Goal: Transaction & Acquisition: Book appointment/travel/reservation

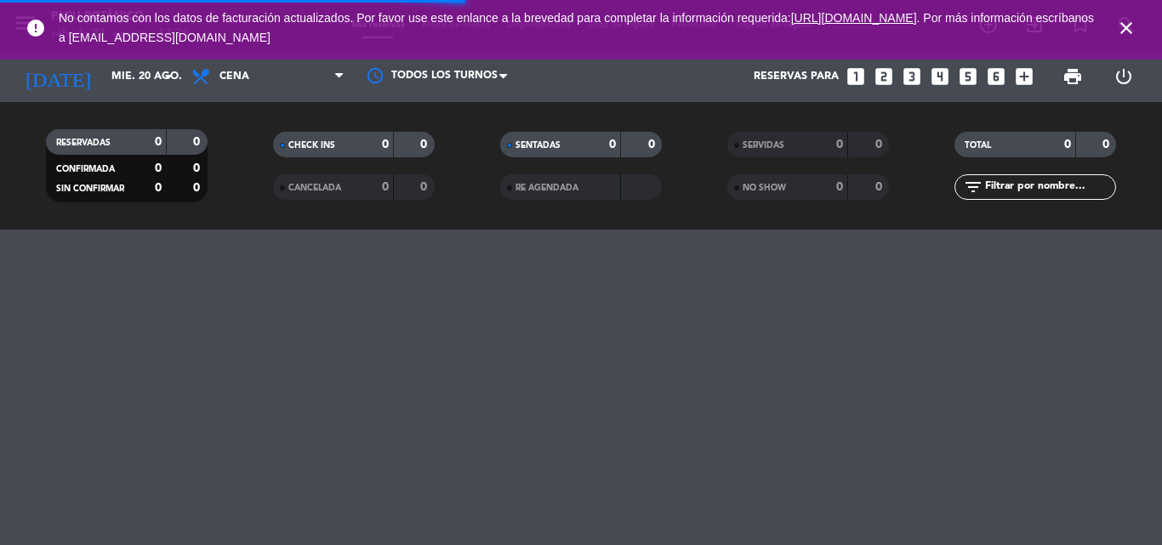
click at [1126, 27] on icon "close" at bounding box center [1126, 28] width 20 height 20
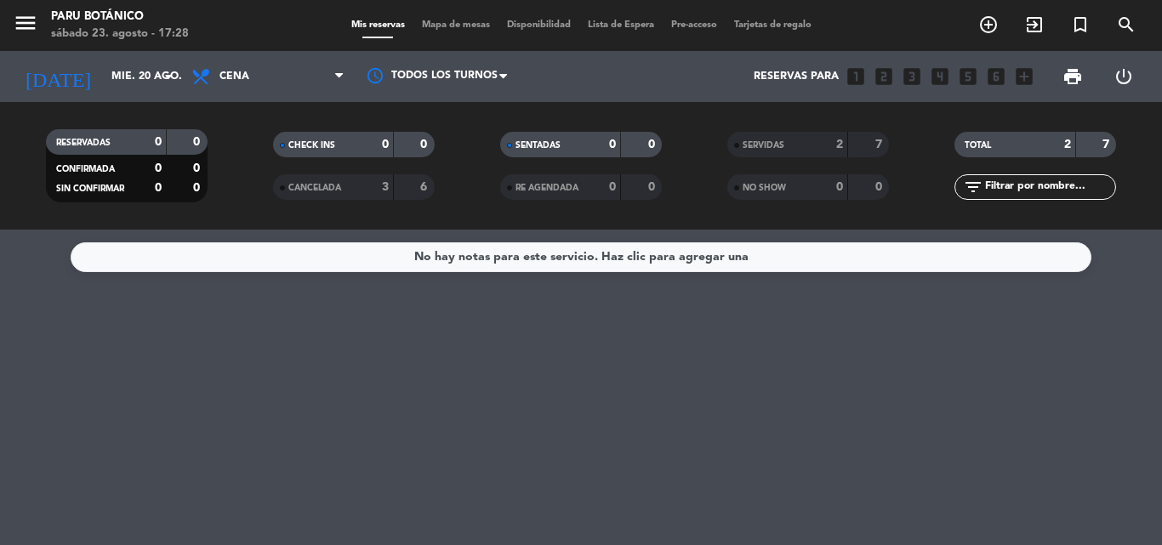
click at [110, 53] on div "[DATE] mié. 20 ago. arrow_drop_down" at bounding box center [98, 76] width 170 height 51
click at [116, 55] on div "[DATE] mié. 20 ago. arrow_drop_down" at bounding box center [98, 76] width 170 height 51
click at [120, 68] on input "mié. 20 ago." at bounding box center [175, 76] width 144 height 29
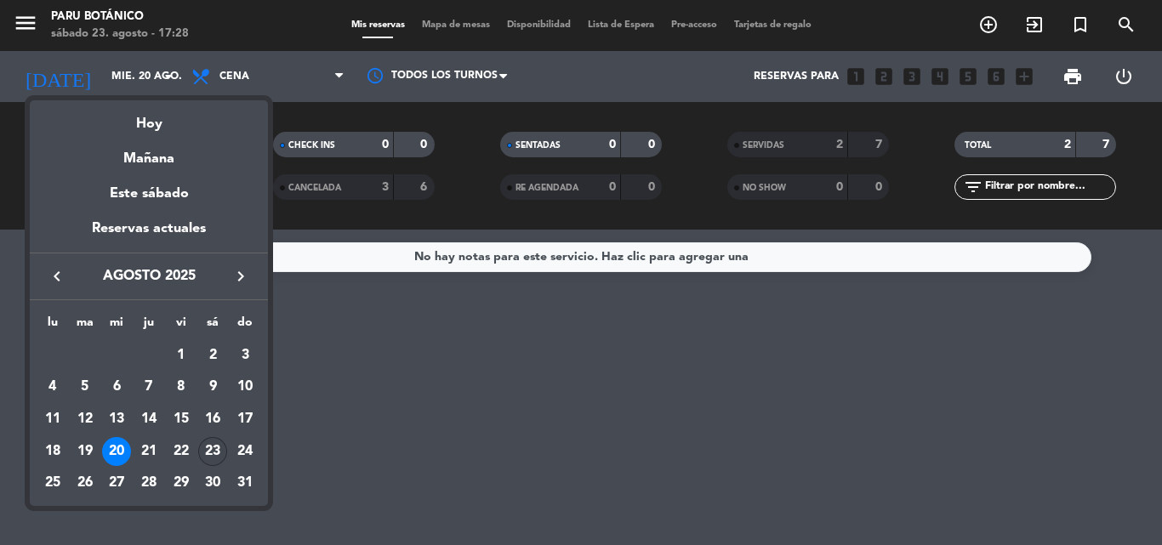
click at [215, 453] on div "23" at bounding box center [212, 451] width 29 height 29
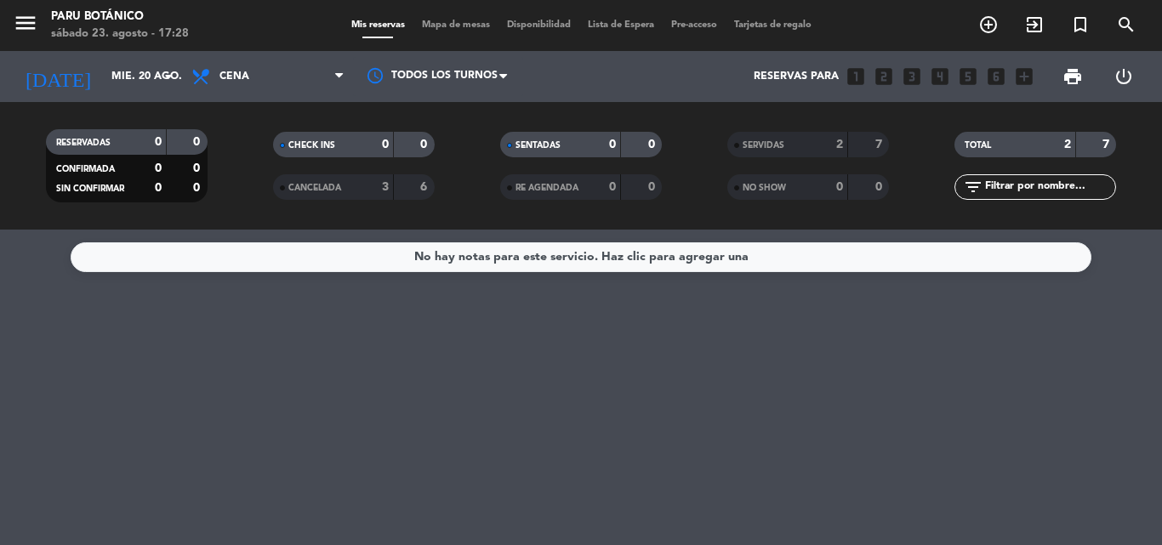
type input "sáb. 23 ago."
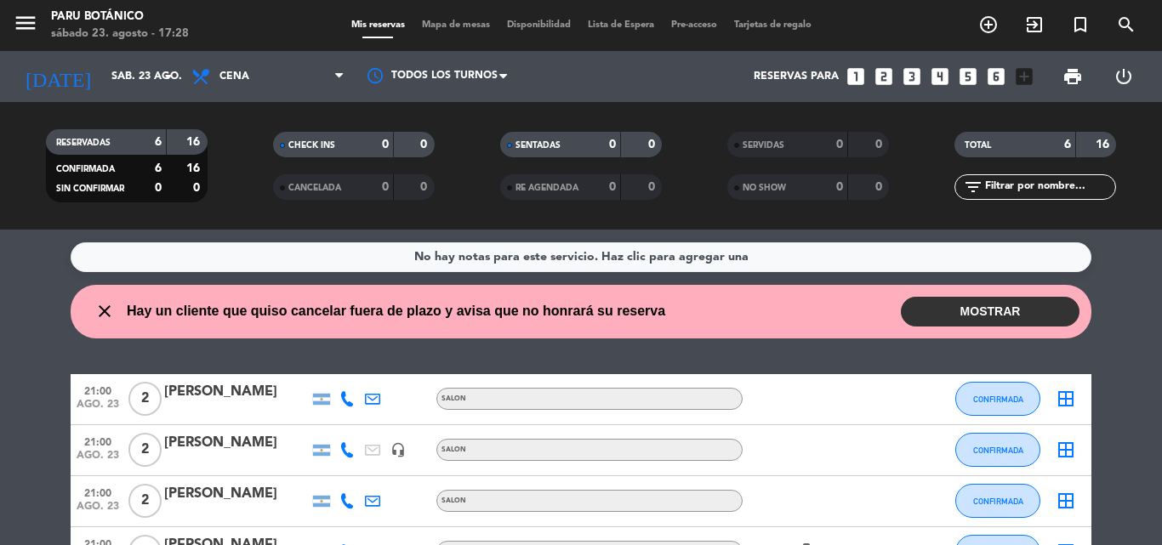
click at [960, 311] on button "MOSTRAR" at bounding box center [990, 312] width 179 height 30
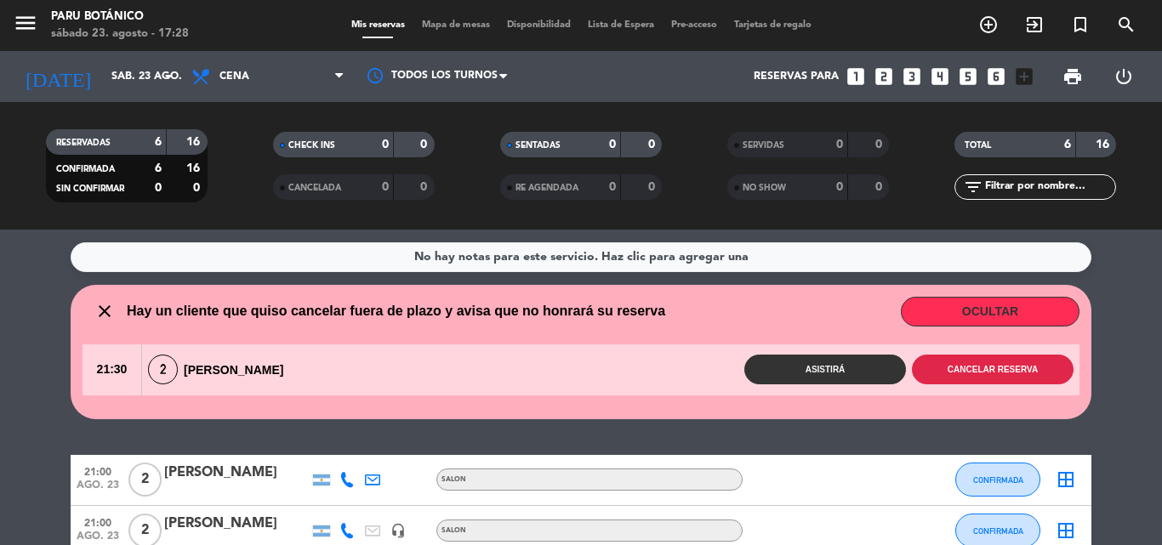
click at [958, 369] on button "Cancelar reserva" at bounding box center [993, 370] width 162 height 30
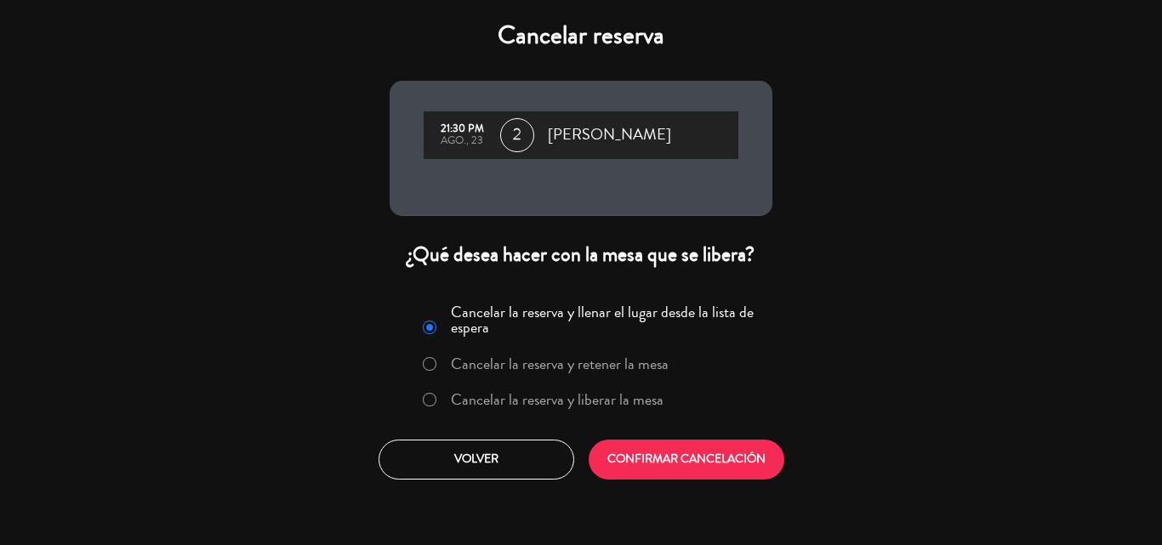
click at [528, 401] on label "Cancelar la reserva y liberar la mesa" at bounding box center [557, 399] width 213 height 15
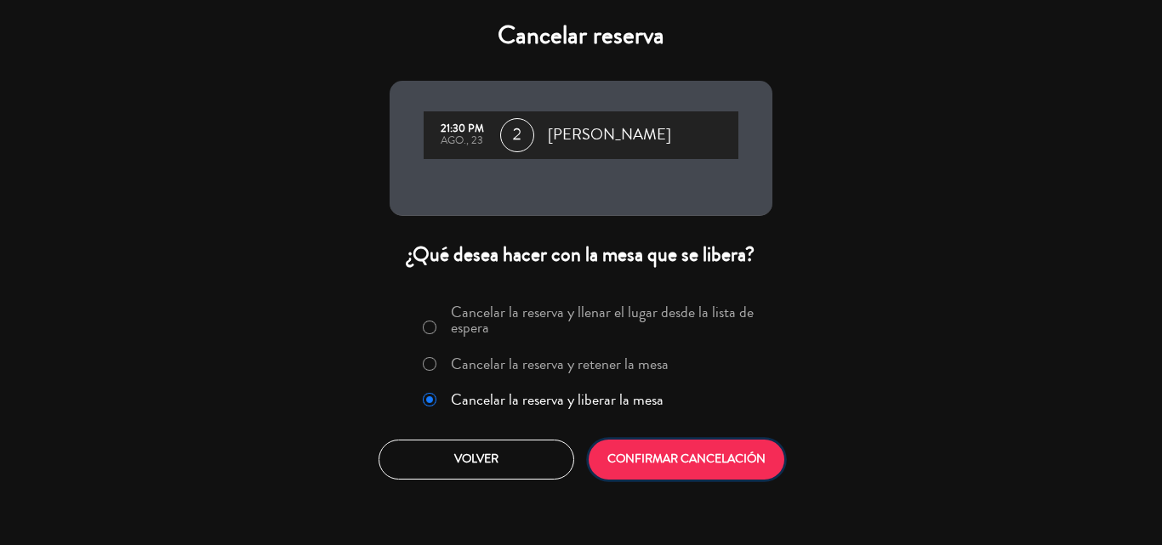
click at [655, 464] on button "CONFIRMAR CANCELACIÓN" at bounding box center [687, 460] width 196 height 40
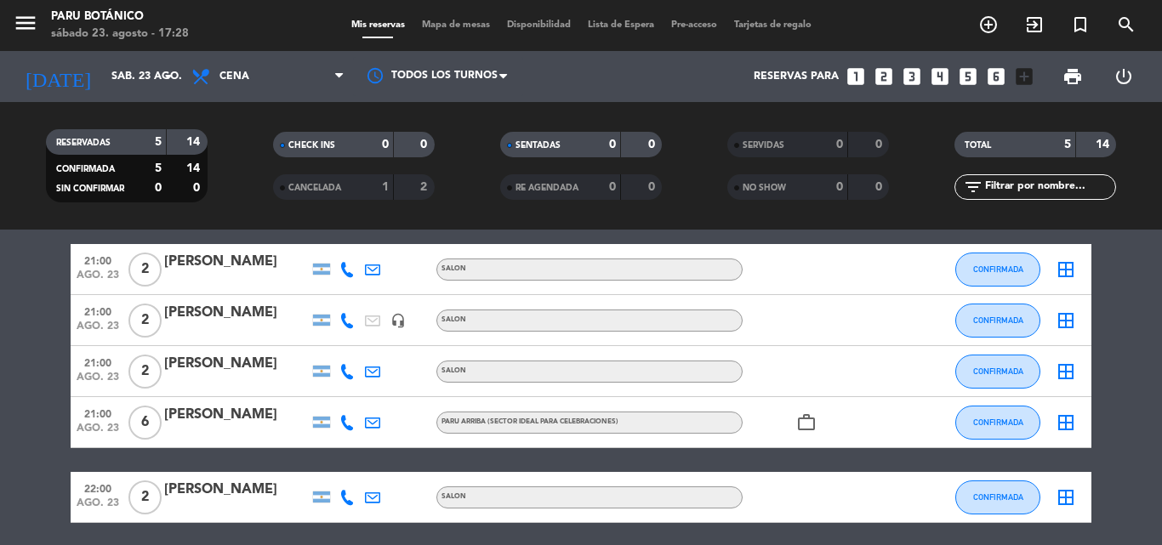
scroll to position [127, 0]
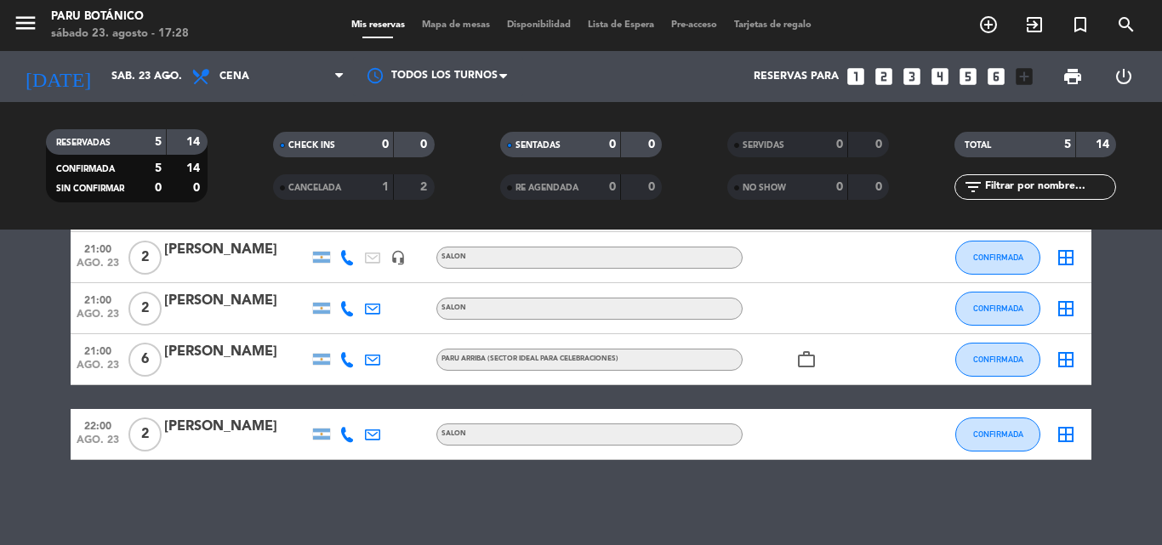
click at [803, 366] on icon "work_outline" at bounding box center [806, 360] width 20 height 20
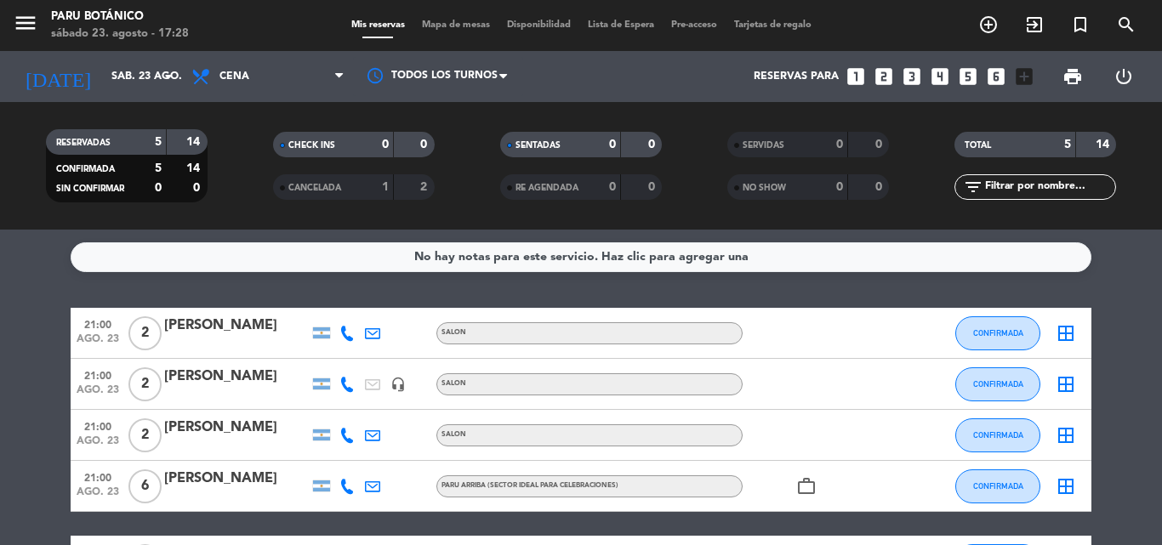
click at [882, 82] on icon "looks_two" at bounding box center [884, 76] width 22 height 22
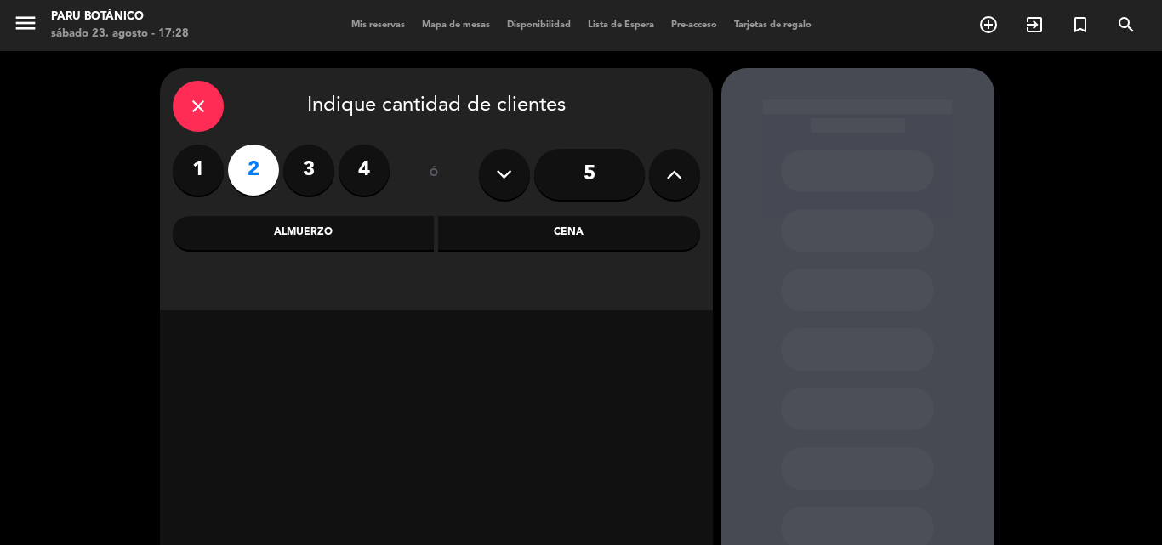
click at [455, 238] on div "Cena" at bounding box center [569, 233] width 262 height 34
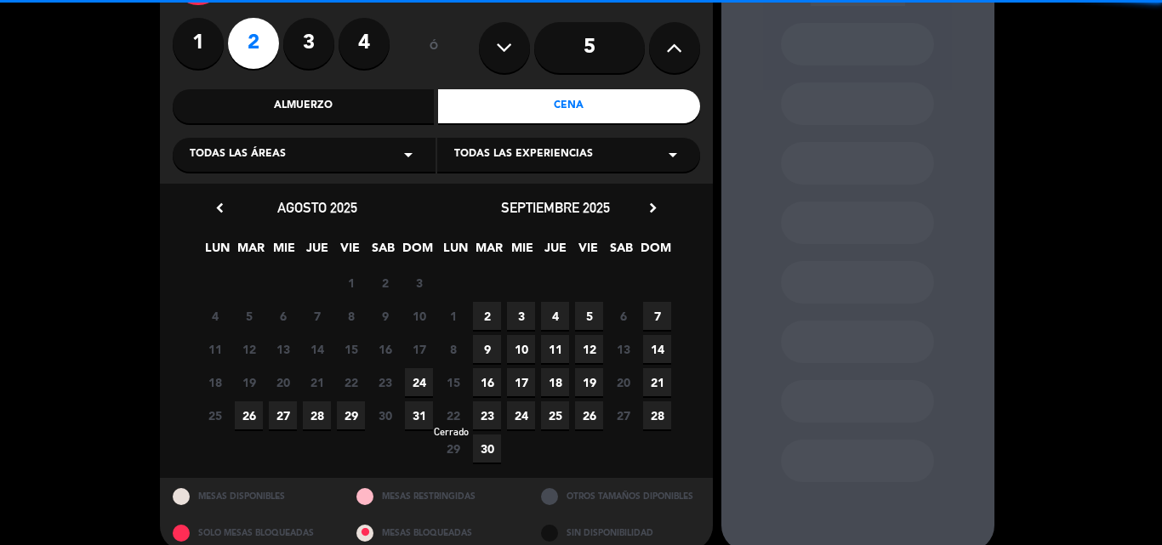
scroll to position [149, 0]
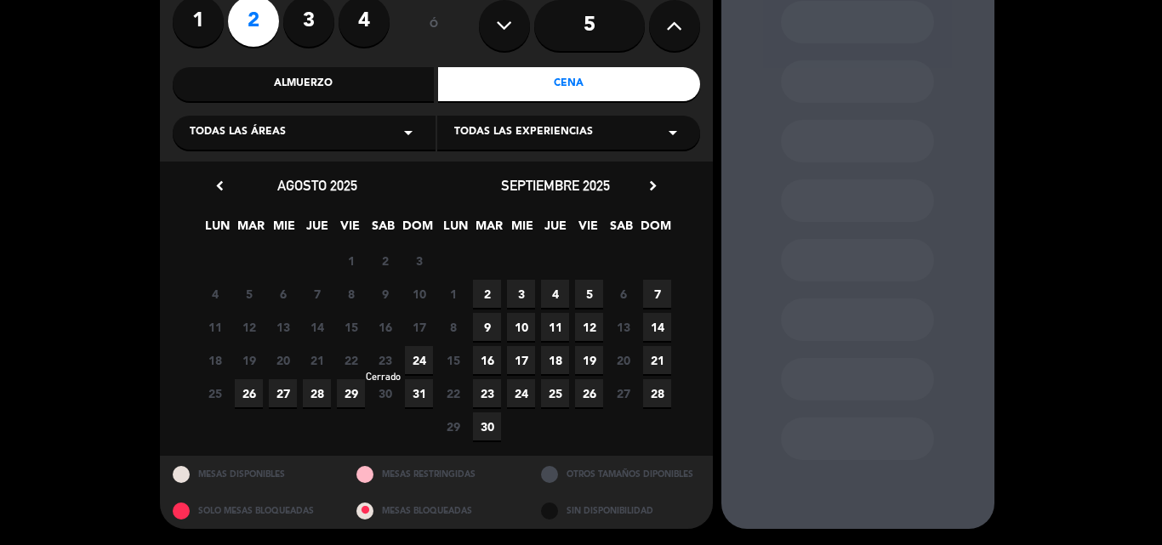
click at [392, 368] on span "23" at bounding box center [385, 360] width 28 height 28
click at [91, 217] on div "close Indique cantidad de clientes 1 2 3 4 ó 5 Almuerzo Cena Todas las áreas ar…" at bounding box center [581, 224] width 1162 height 644
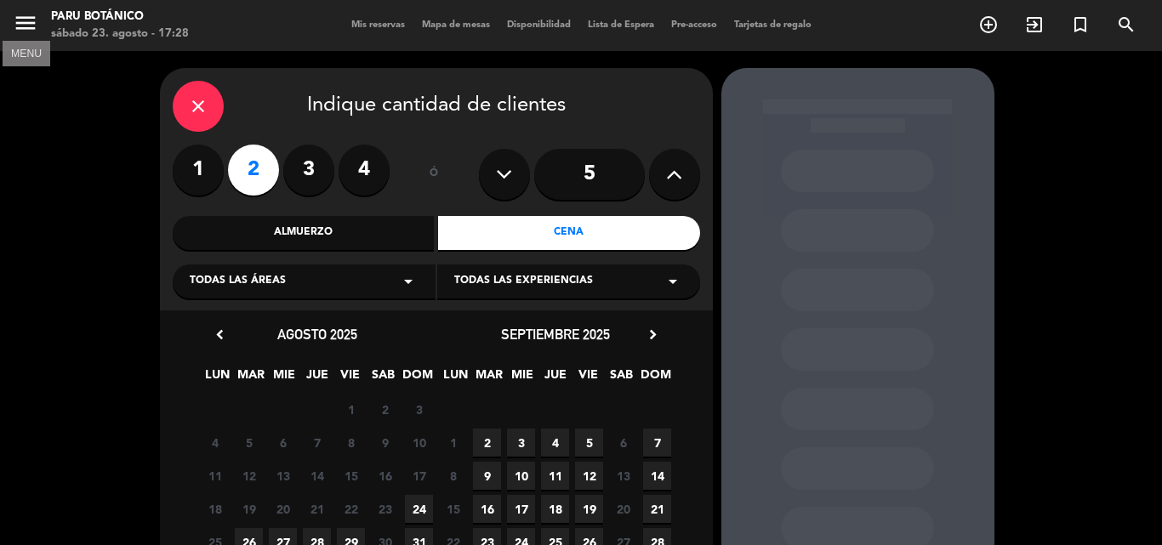
click at [19, 23] on icon "menu" at bounding box center [26, 23] width 26 height 26
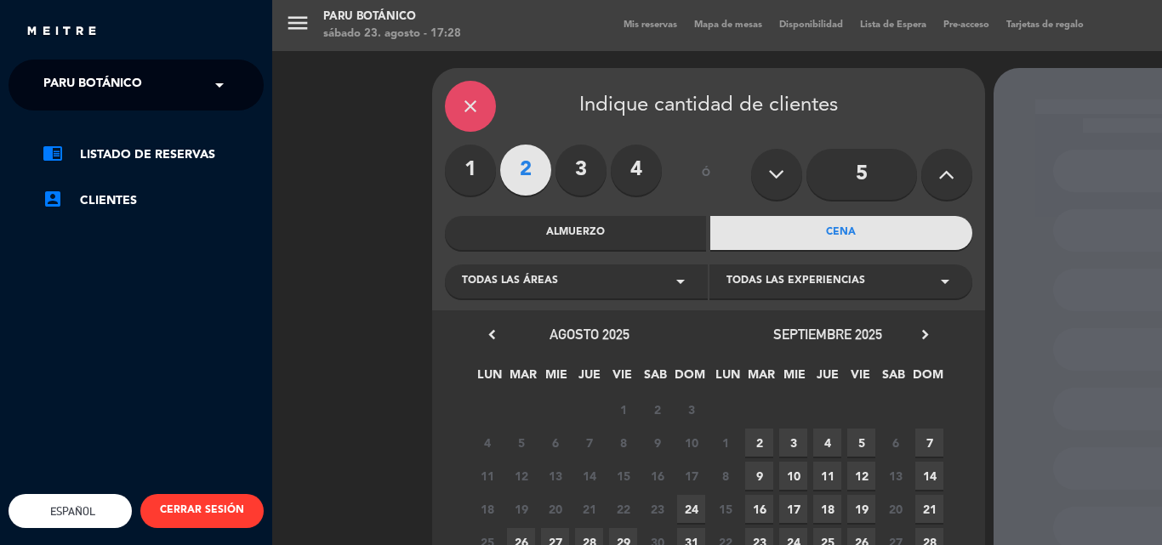
click at [290, 37] on div "menu Paru Botánico sábado 23. agosto - 17:28 Mis reservas Mapa de mesas Disponi…" at bounding box center [853, 272] width 1162 height 545
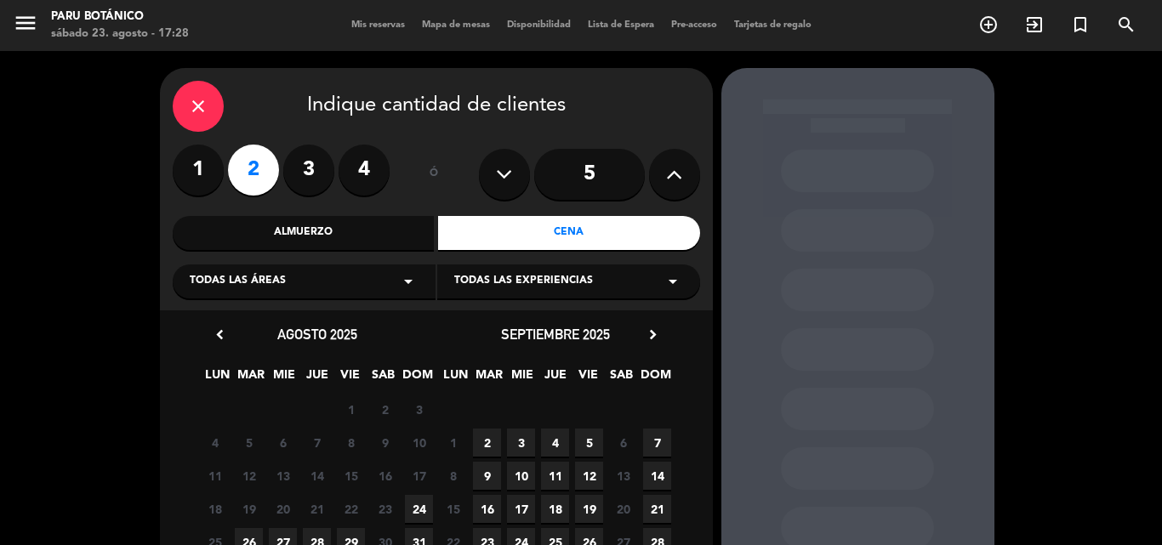
click at [202, 112] on icon "close" at bounding box center [198, 106] width 20 height 20
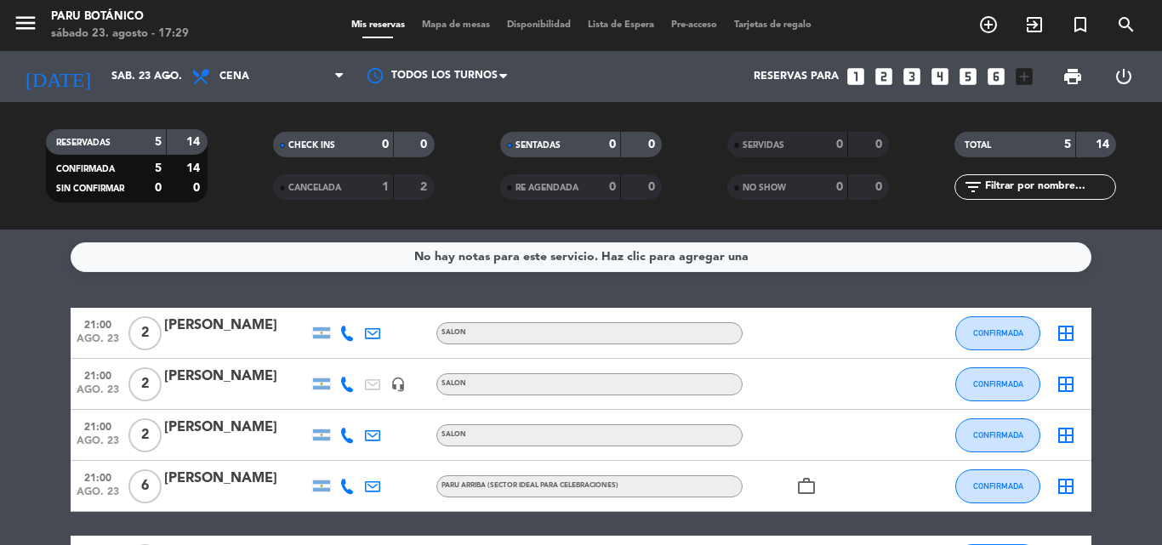
click at [889, 81] on icon "looks_two" at bounding box center [884, 76] width 22 height 22
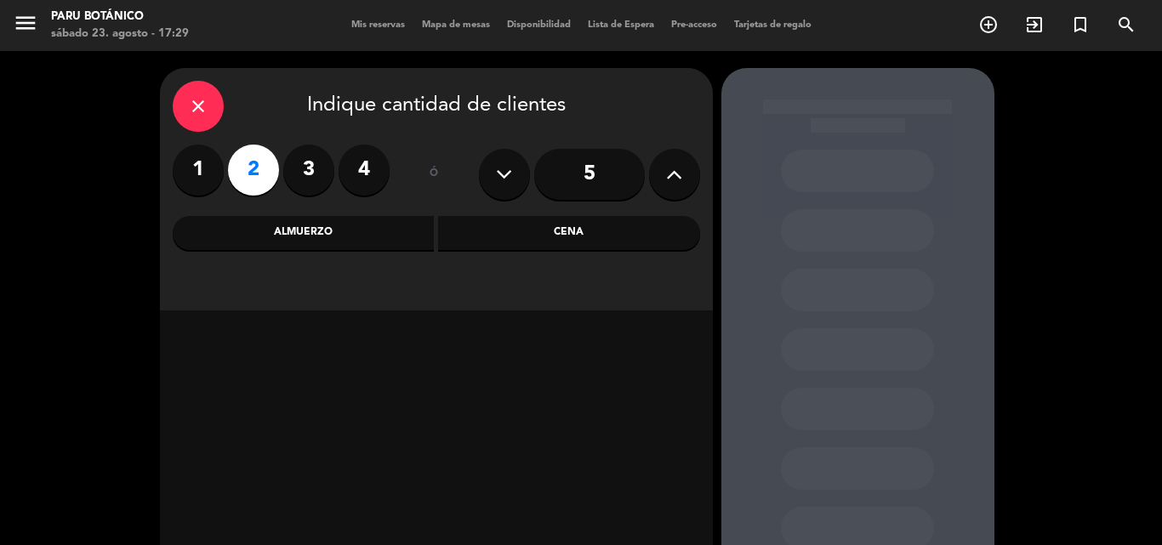
click at [423, 221] on div "Almuerzo" at bounding box center [304, 233] width 262 height 34
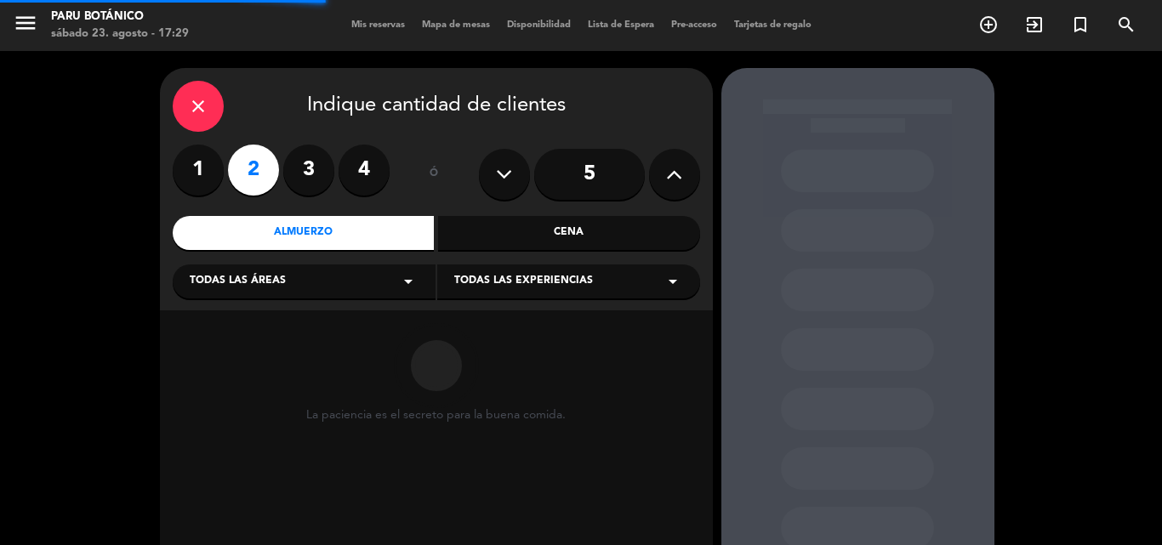
click at [452, 231] on div "Cena" at bounding box center [569, 233] width 262 height 34
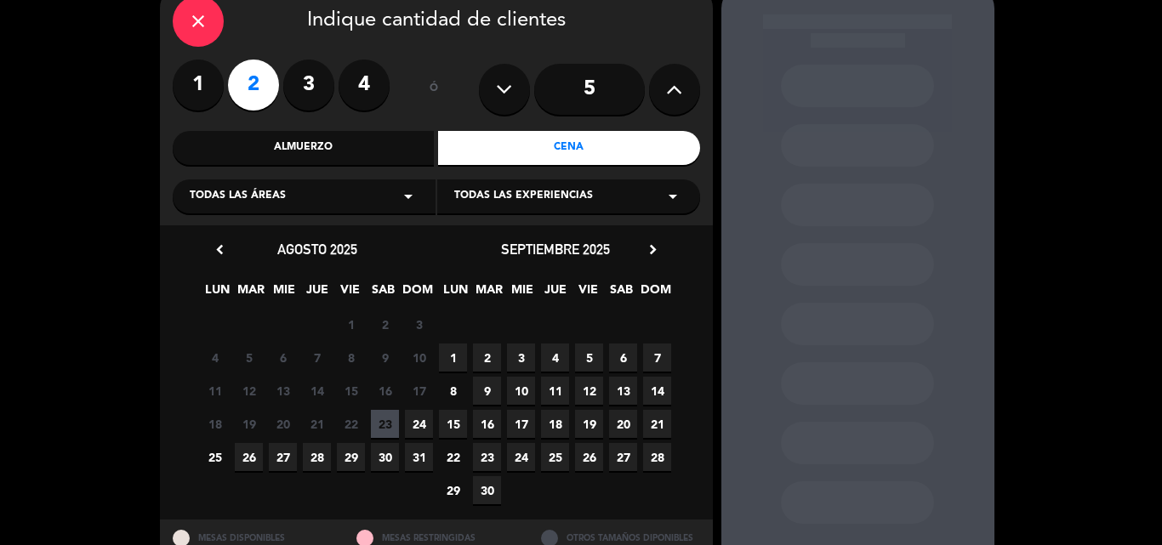
click at [385, 428] on span "23" at bounding box center [385, 424] width 28 height 28
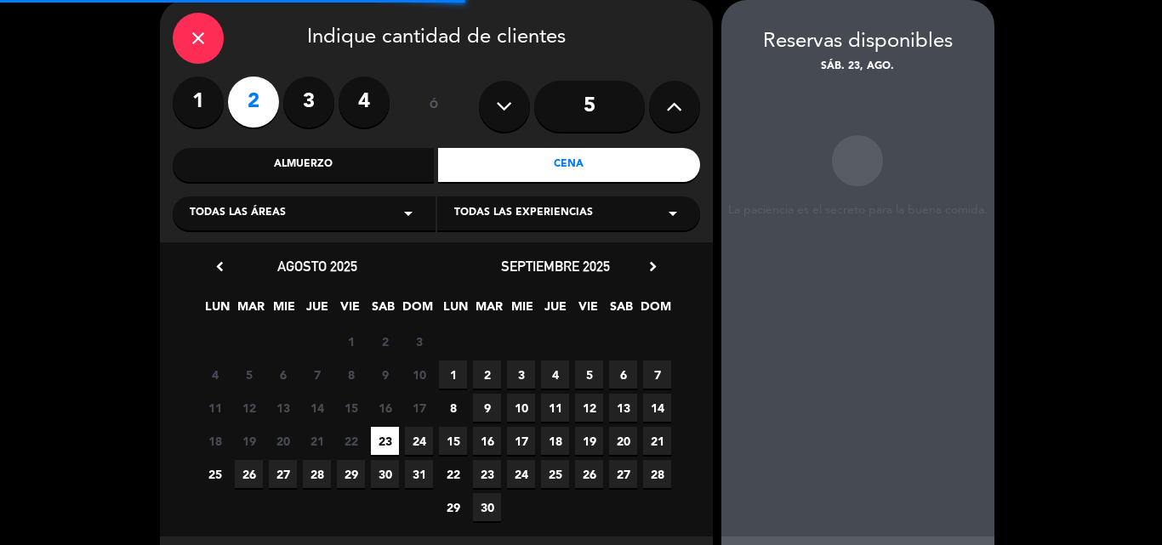
click at [379, 208] on div "Todas las áreas arrow_drop_down" at bounding box center [304, 213] width 263 height 34
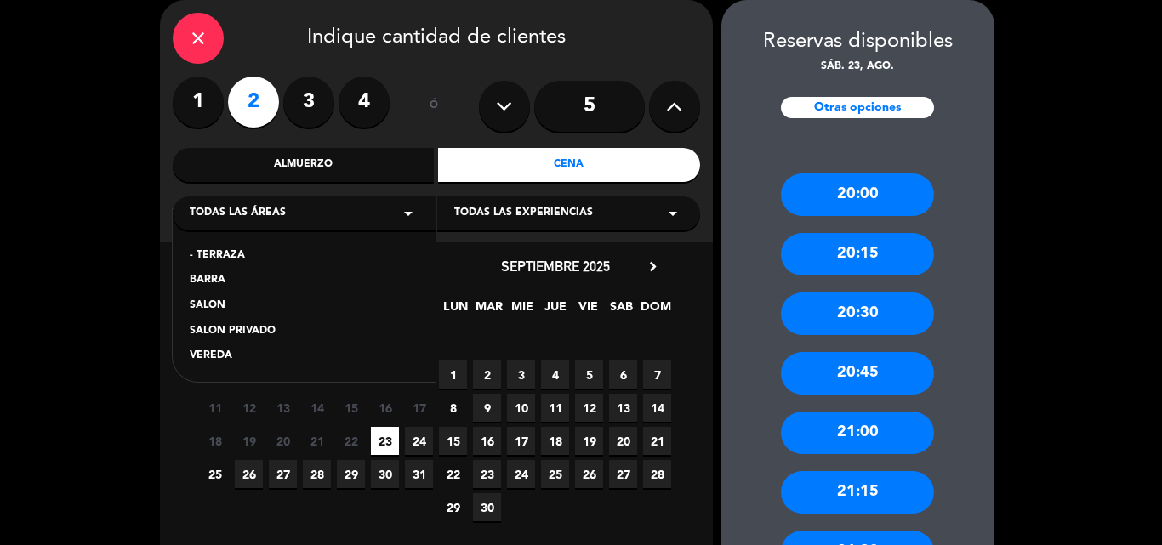
click at [201, 284] on div "BARRA" at bounding box center [304, 280] width 229 height 17
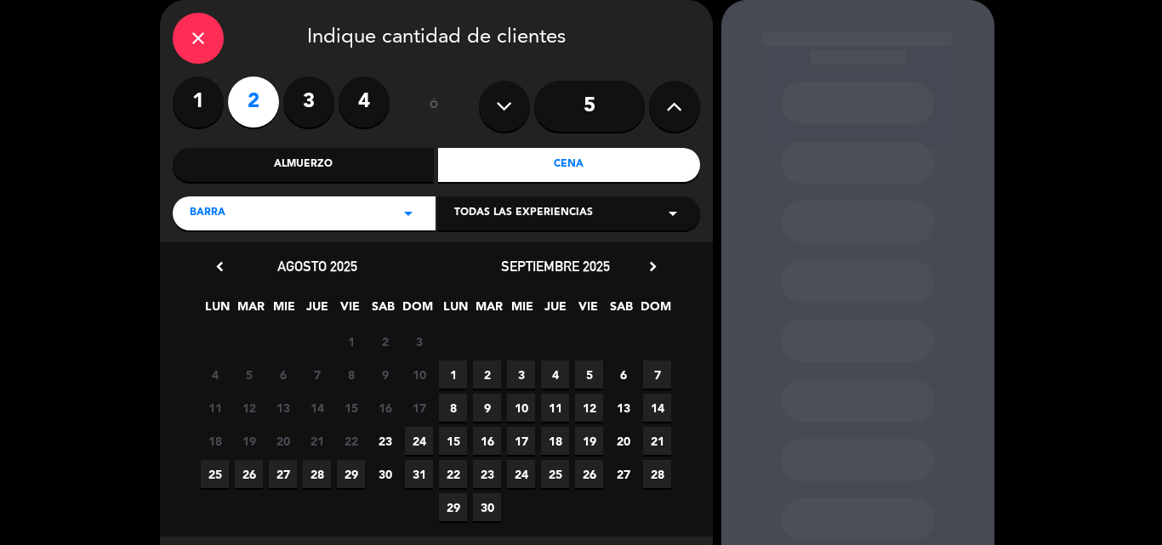
click at [383, 441] on span "23" at bounding box center [385, 441] width 28 height 28
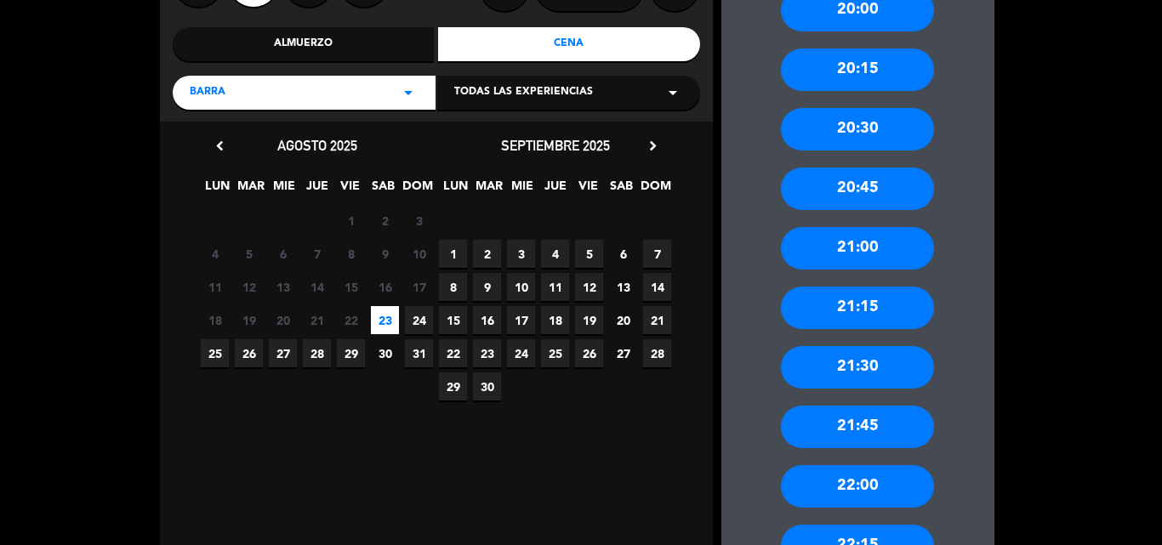
scroll to position [238, 0]
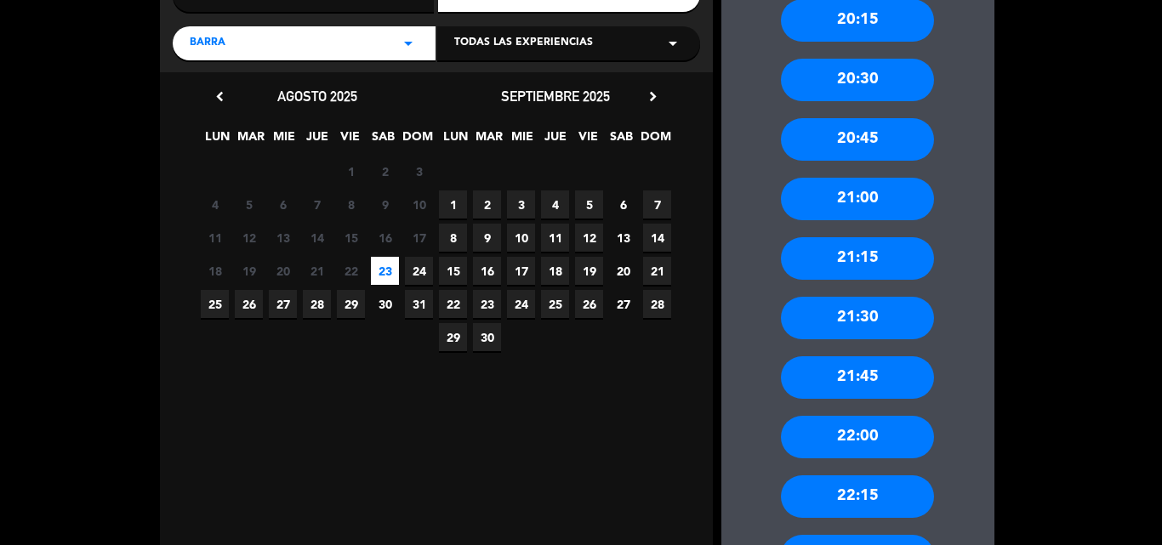
click at [827, 270] on div "21:15" at bounding box center [857, 258] width 153 height 43
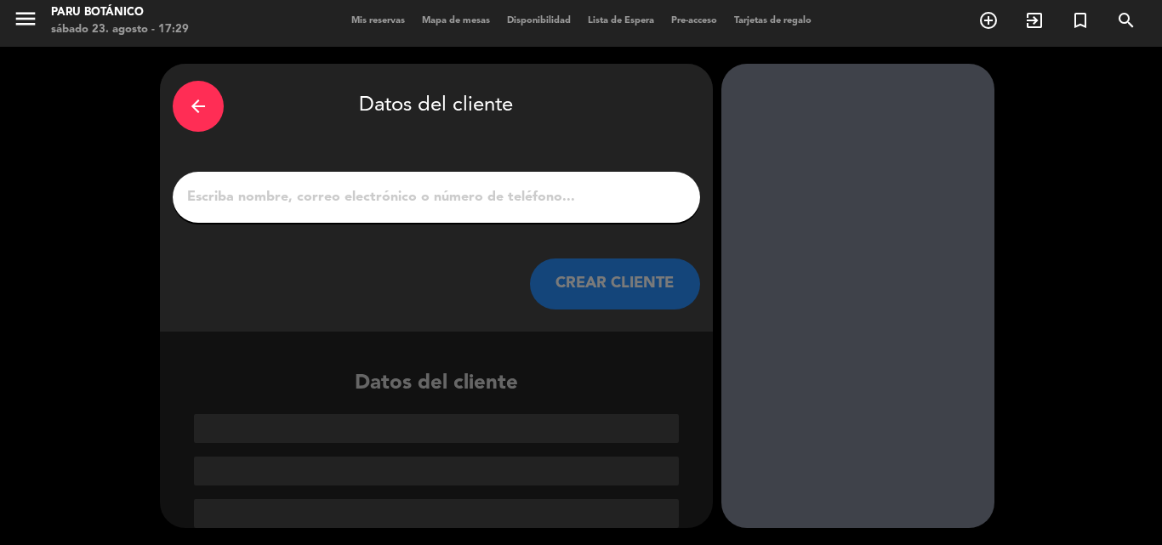
click at [428, 191] on input "1" at bounding box center [436, 197] width 502 height 24
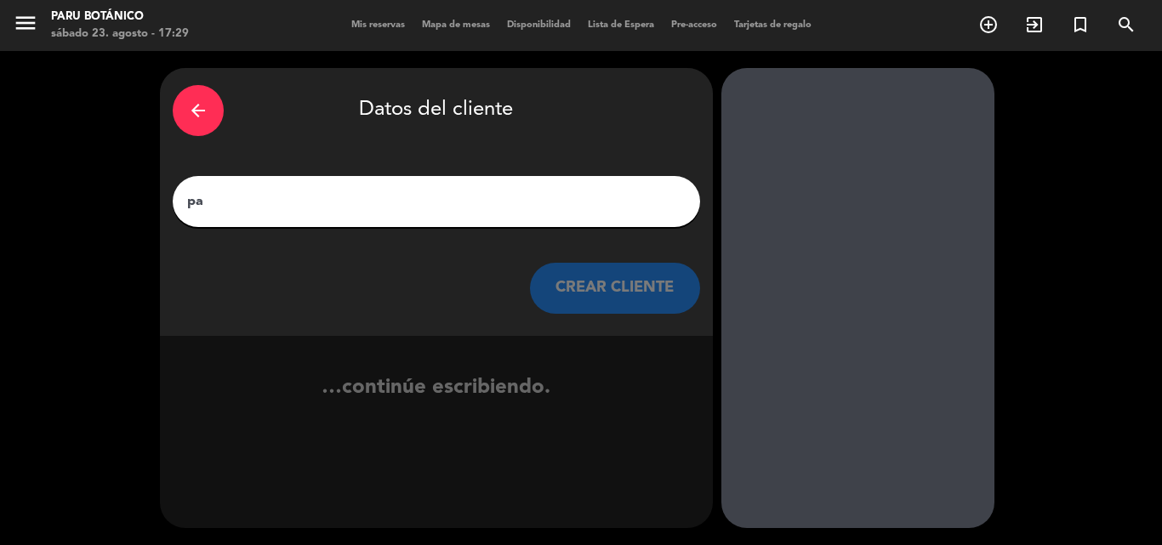
scroll to position [0, 0]
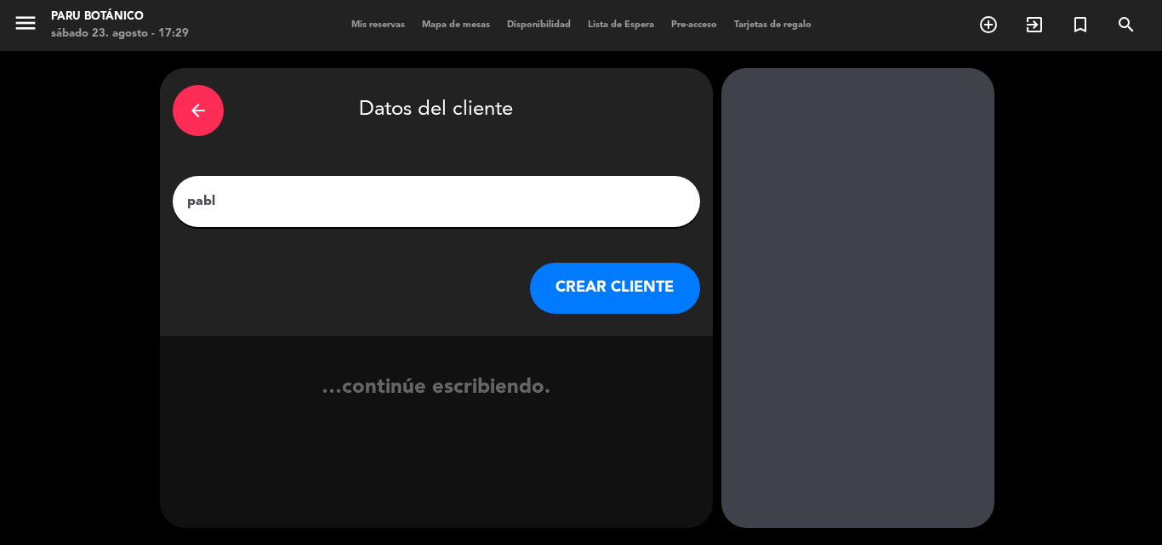
type input "[PERSON_NAME]"
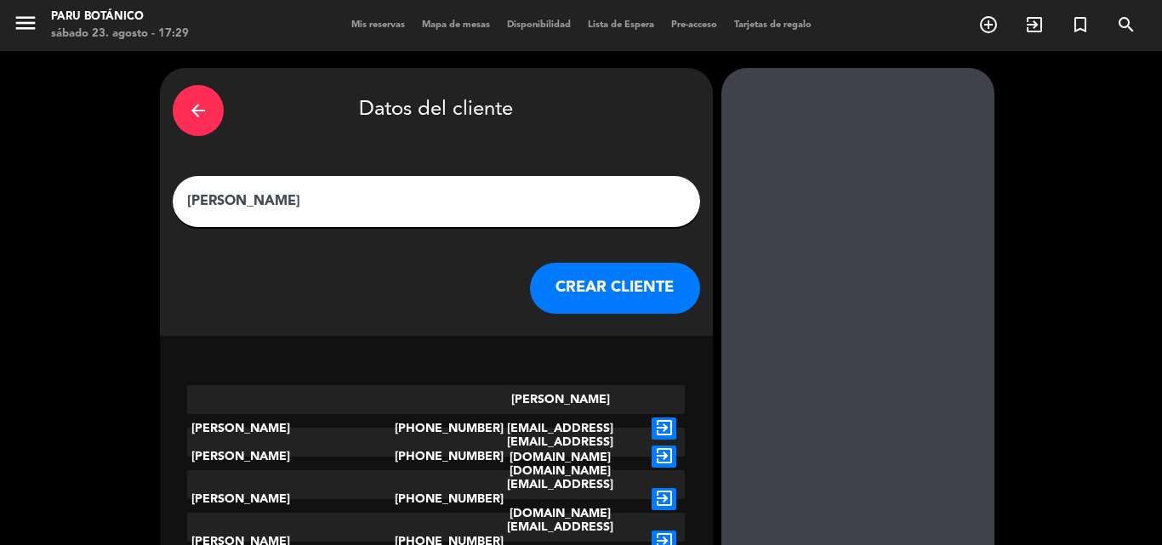
click at [556, 287] on button "CREAR CLIENTE" at bounding box center [615, 288] width 170 height 51
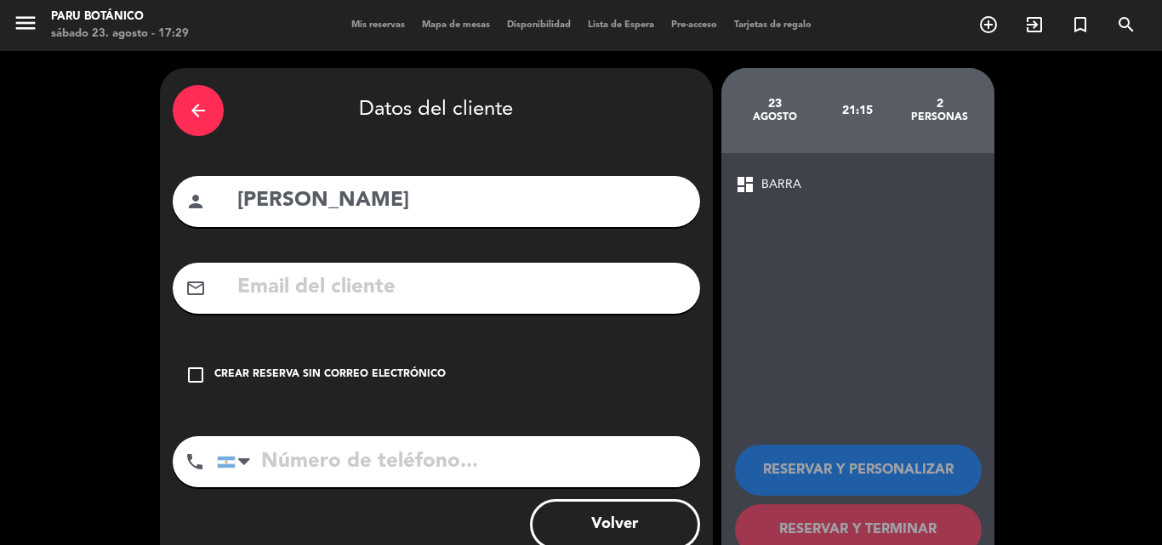
click at [214, 367] on div "Crear reserva sin correo electrónico" at bounding box center [329, 375] width 231 height 17
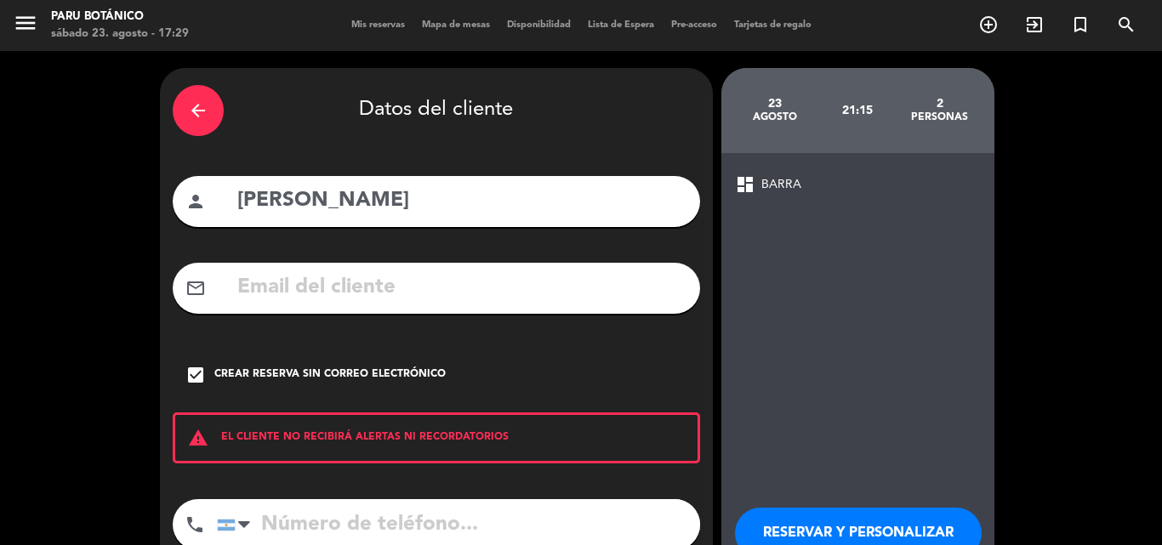
scroll to position [85, 0]
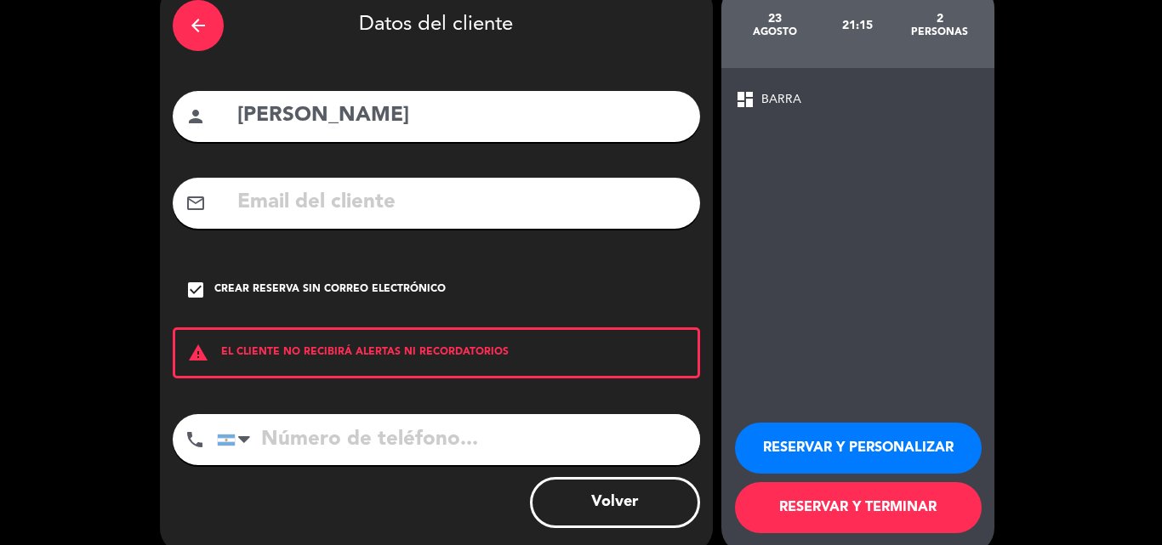
click at [319, 432] on input "tel" at bounding box center [458, 439] width 483 height 51
click at [320, 433] on input "tel" at bounding box center [458, 439] width 483 height 51
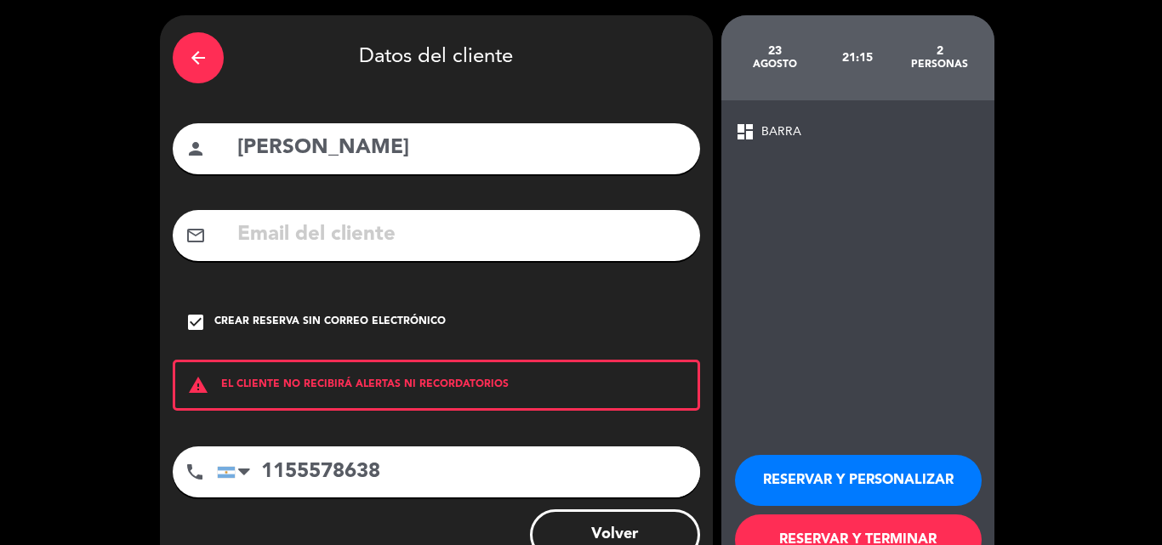
scroll to position [111, 0]
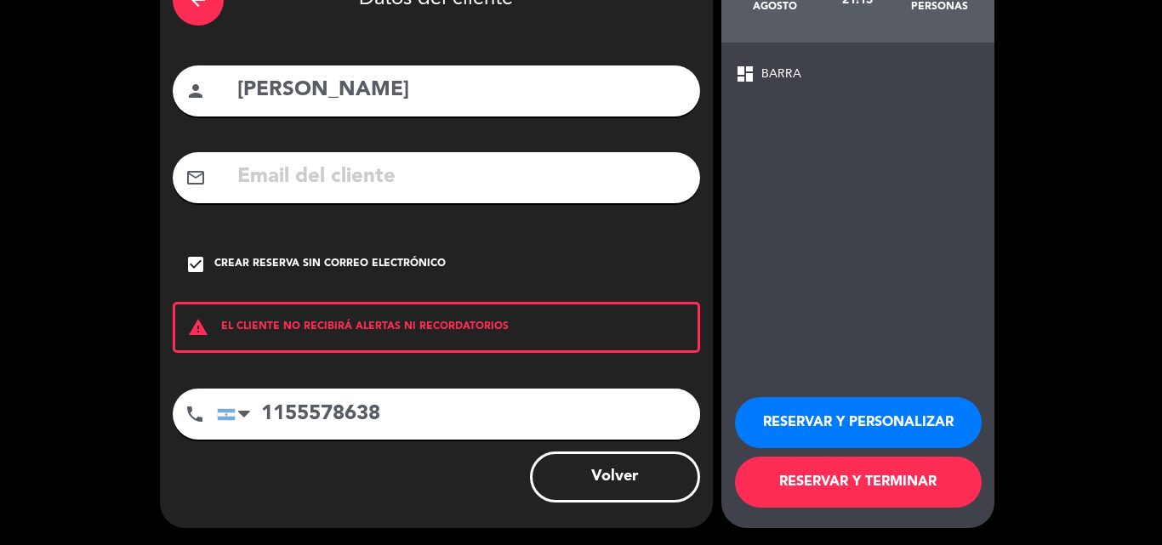
type input "1155578638"
click at [808, 502] on button "RESERVAR Y TERMINAR" at bounding box center [858, 482] width 247 height 51
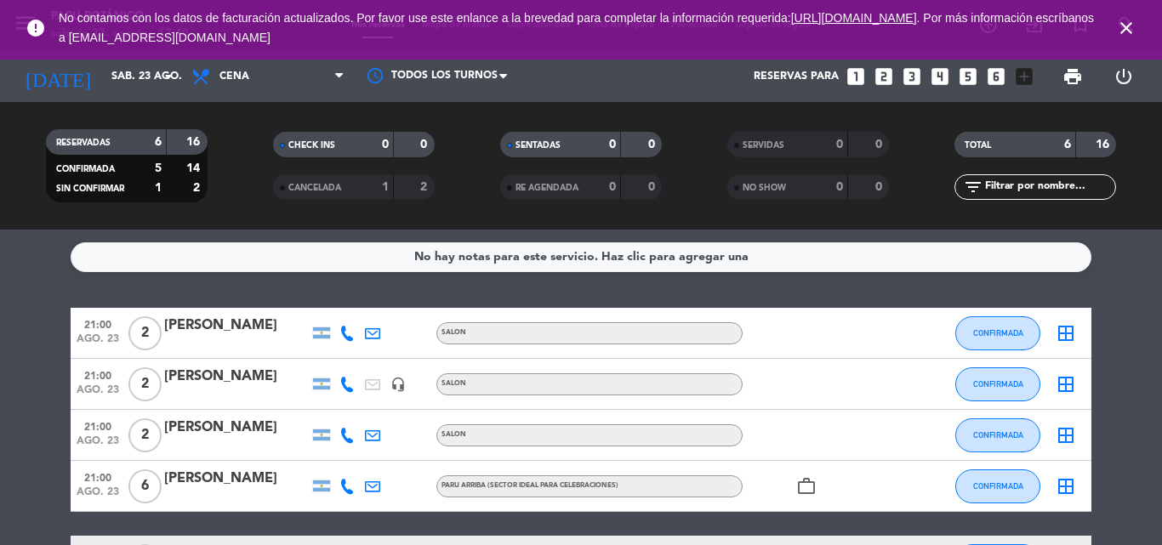
click at [1128, 29] on icon "close" at bounding box center [1126, 28] width 20 height 20
click at [1129, 16] on span "close" at bounding box center [1126, 28] width 46 height 46
click at [1111, 34] on span "close" at bounding box center [1126, 28] width 46 height 46
click at [1129, 28] on icon "close" at bounding box center [1126, 28] width 20 height 20
click at [1128, 28] on icon "close" at bounding box center [1126, 28] width 20 height 20
